Goal: Find specific page/section: Find specific page/section

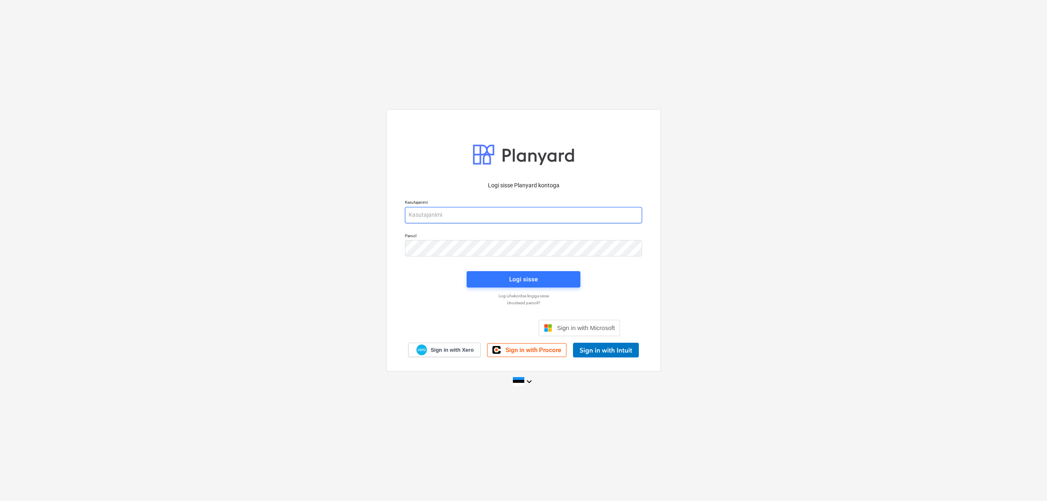
click at [573, 212] on input "email" at bounding box center [523, 215] width 237 height 16
type input "klaus.treimann@bonava.com"
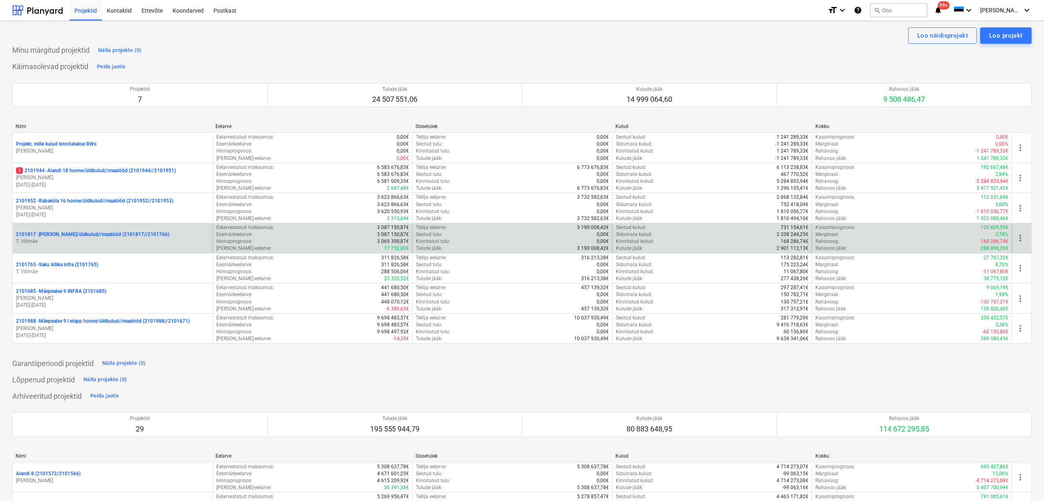
click at [79, 240] on p "T. Villmäe" at bounding box center [112, 241] width 193 height 7
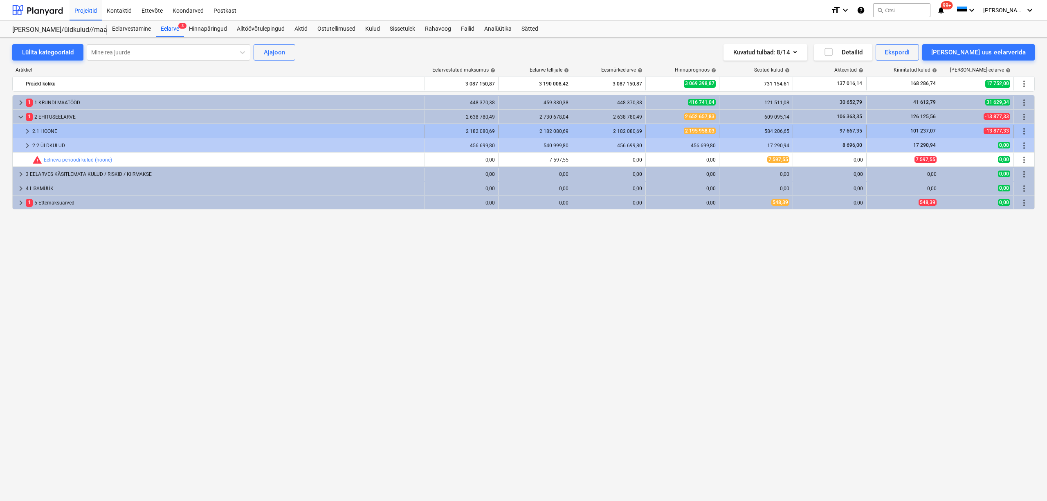
click at [37, 133] on div "2.1 HOONE" at bounding box center [226, 131] width 389 height 13
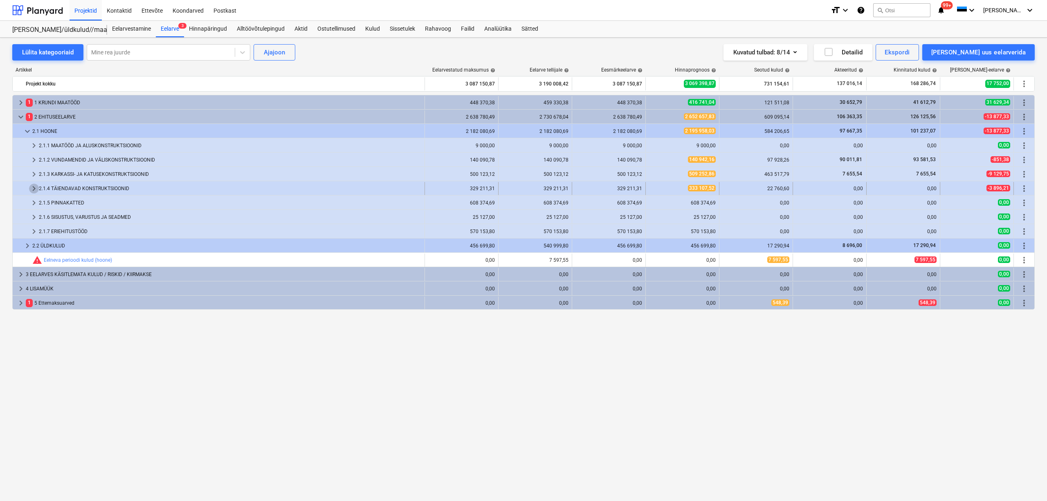
click at [33, 189] on span "keyboard_arrow_right" at bounding box center [34, 189] width 10 height 10
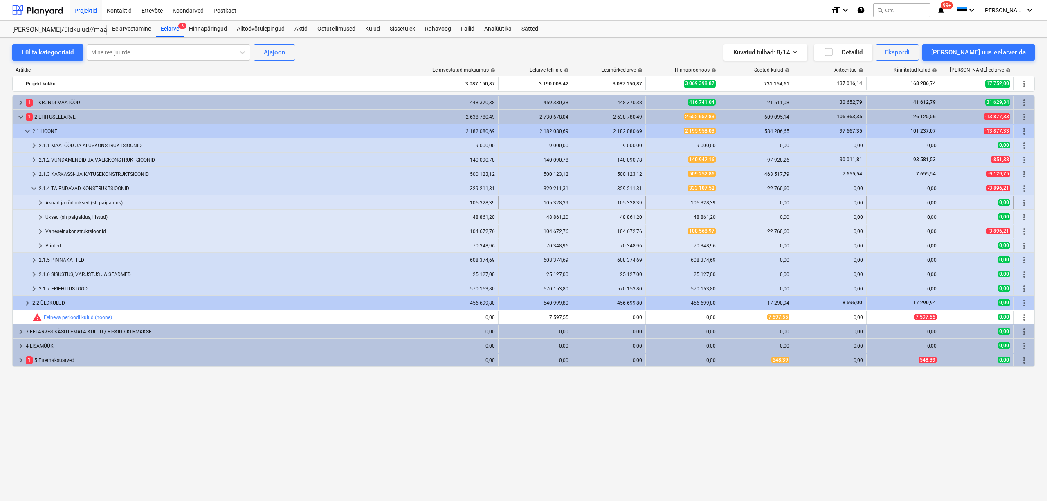
click at [45, 204] on span "keyboard_arrow_right" at bounding box center [41, 203] width 10 height 10
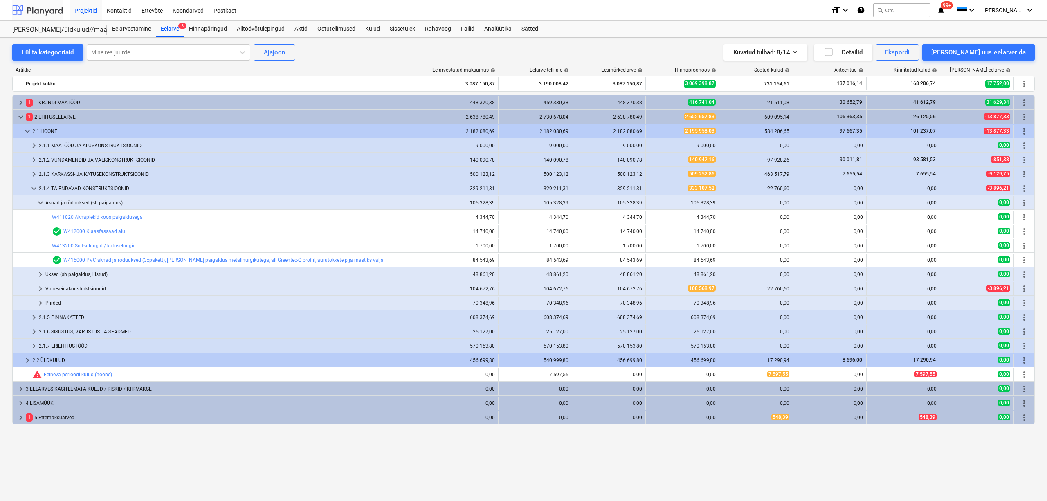
click at [43, 13] on div at bounding box center [37, 10] width 51 height 20
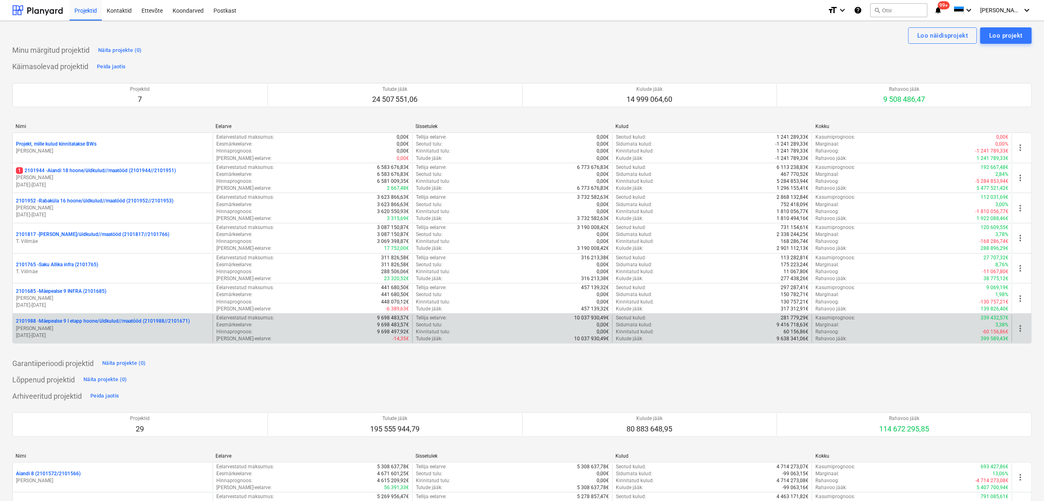
click at [85, 325] on p "2101988 - Mäepealse 9 I etapp hoone/üldkulud//maatööd (2101988//2101671)" at bounding box center [103, 321] width 174 height 7
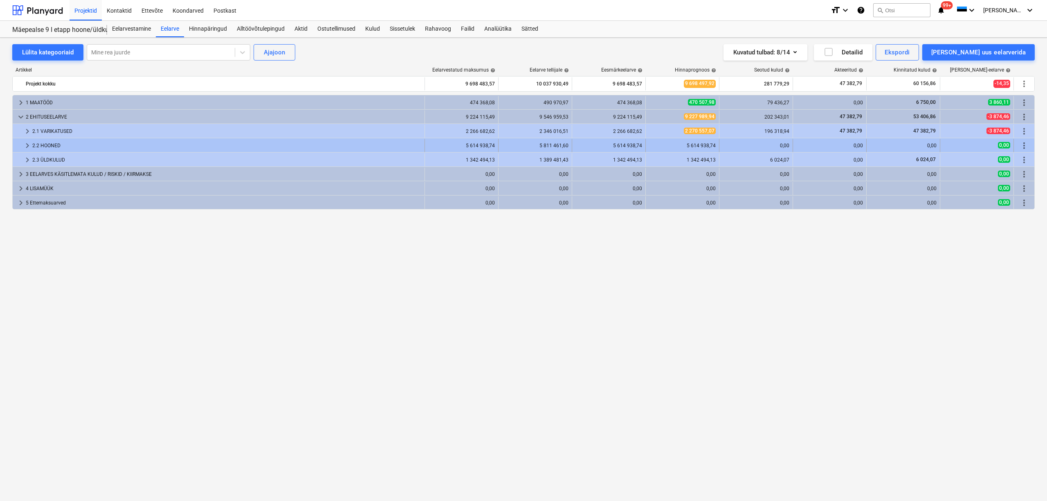
click at [30, 150] on span "keyboard_arrow_right" at bounding box center [27, 146] width 10 height 10
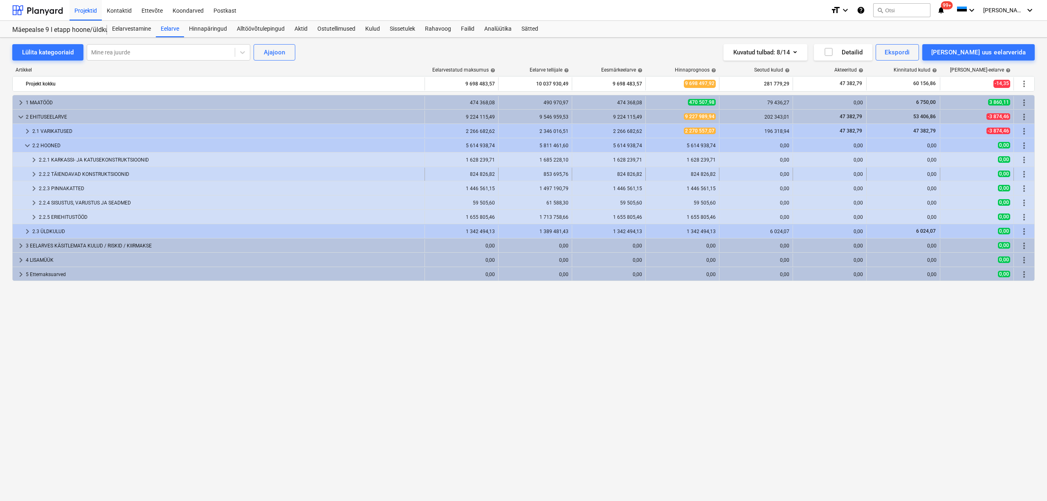
click at [31, 174] on span "keyboard_arrow_right" at bounding box center [34, 174] width 10 height 10
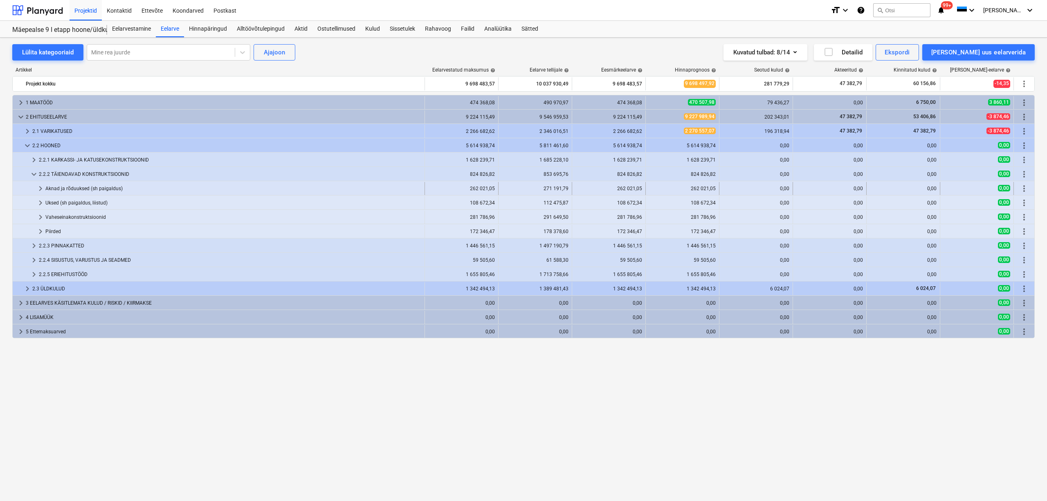
click at [52, 188] on div "Aknad ja rõduuksed (sh paigaldus)" at bounding box center [233, 188] width 376 height 13
